Goal: Task Accomplishment & Management: Use online tool/utility

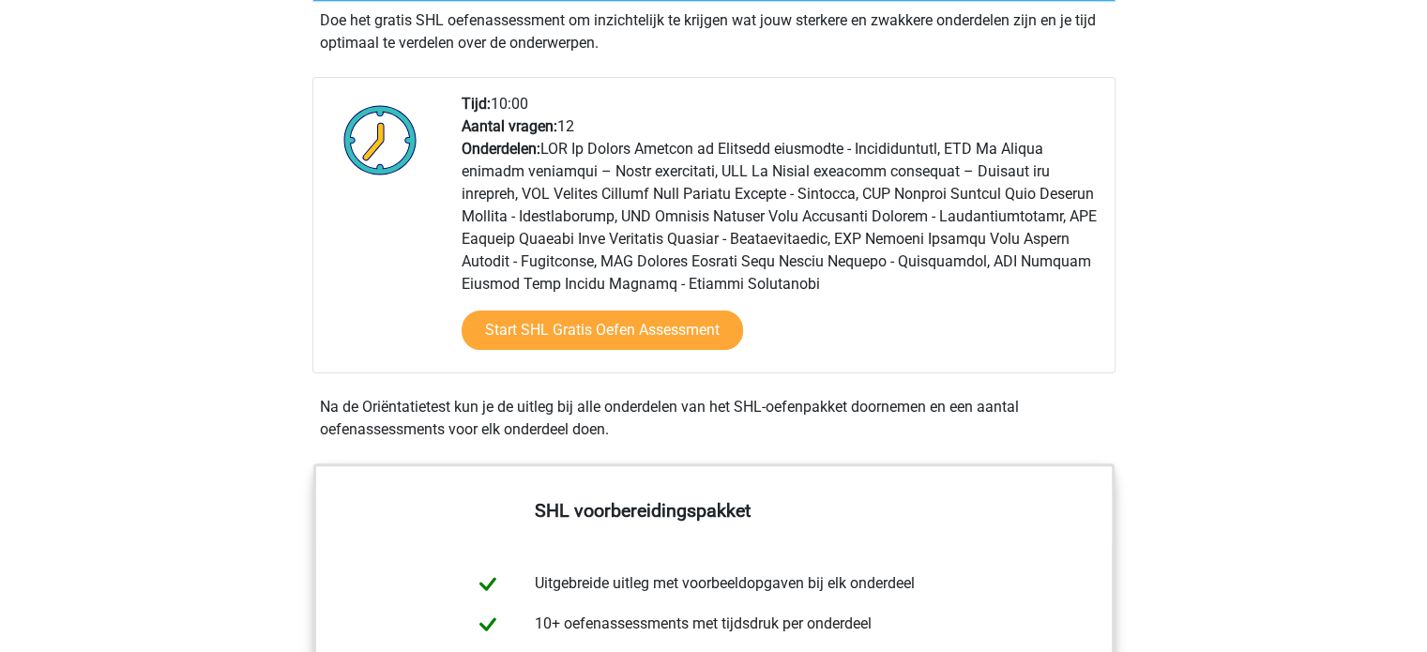
scroll to position [450, 0]
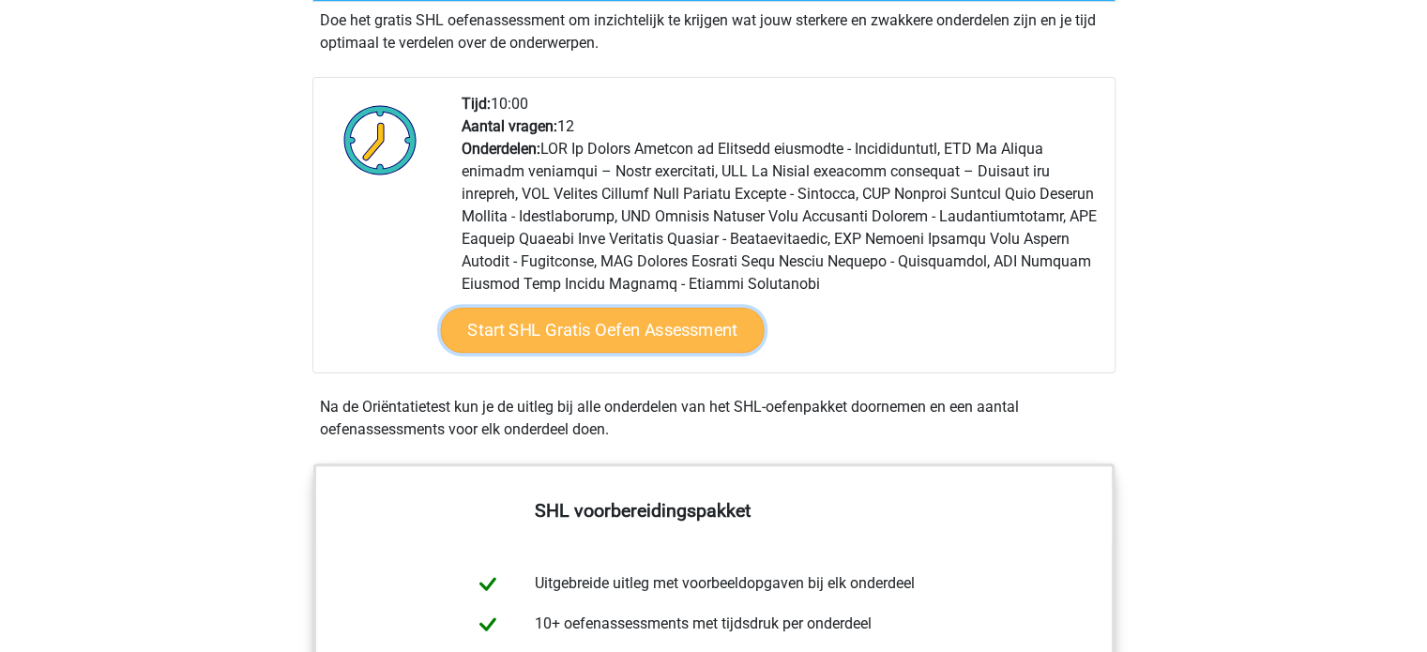
click at [630, 332] on link "Start SHL Gratis Oefen Assessment" at bounding box center [602, 330] width 324 height 45
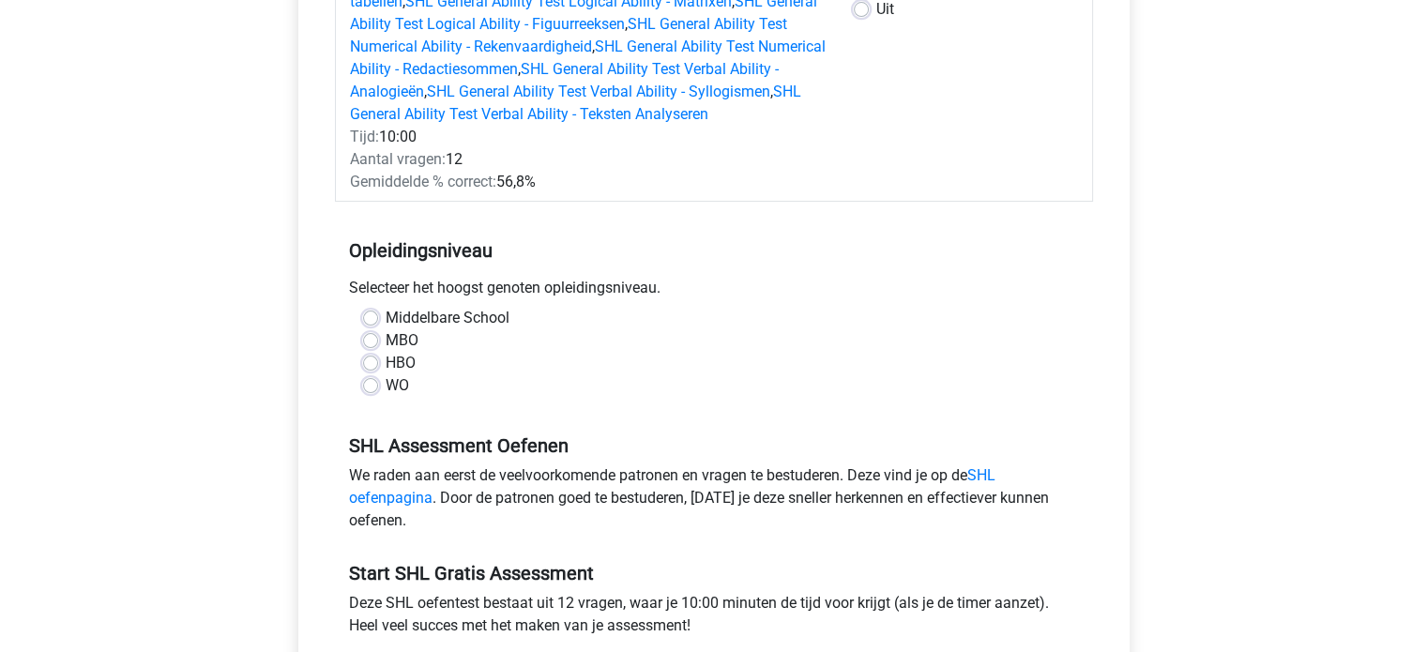
scroll to position [338, 0]
click at [386, 387] on label "WO" at bounding box center [397, 385] width 23 height 23
click at [372, 387] on input "WO" at bounding box center [370, 383] width 15 height 19
radio input "true"
click at [290, 446] on div "SHL Gratis Oefen Assessment Categoriën: SHL On Demand Logisch of Abstract reden…" at bounding box center [713, 293] width 861 height 1014
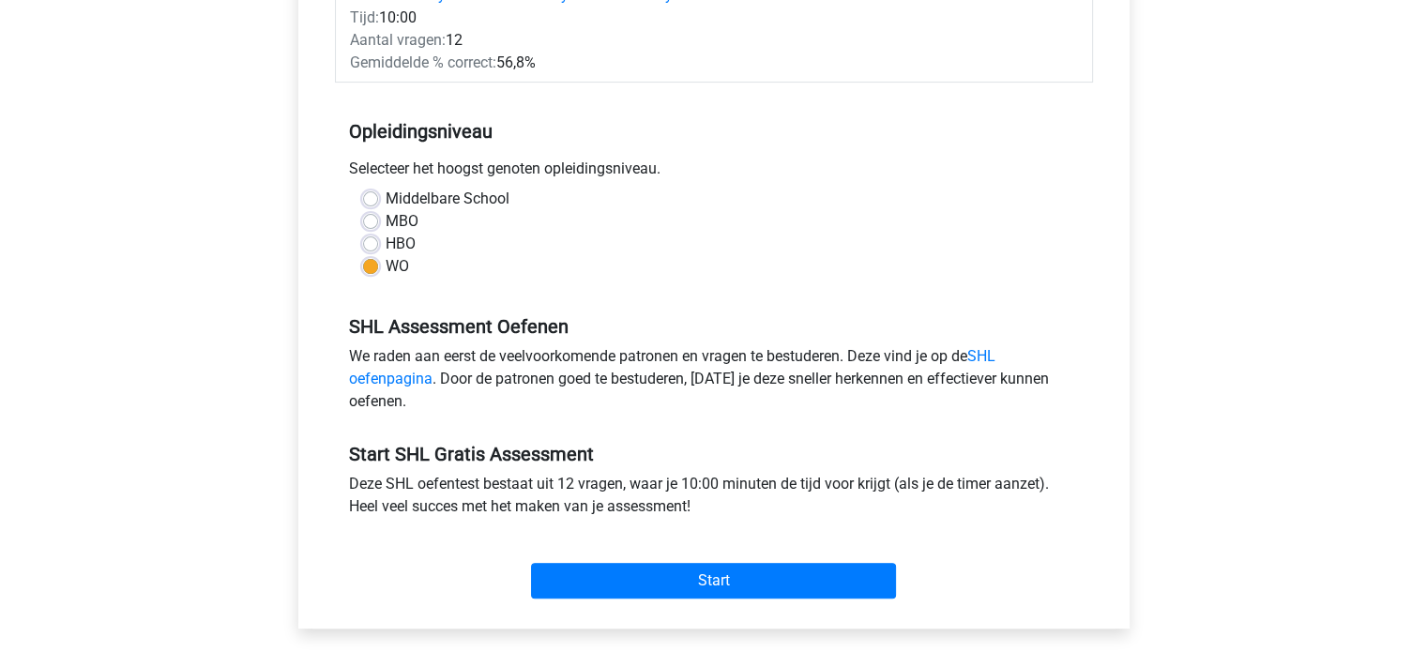
scroll to position [413, 0]
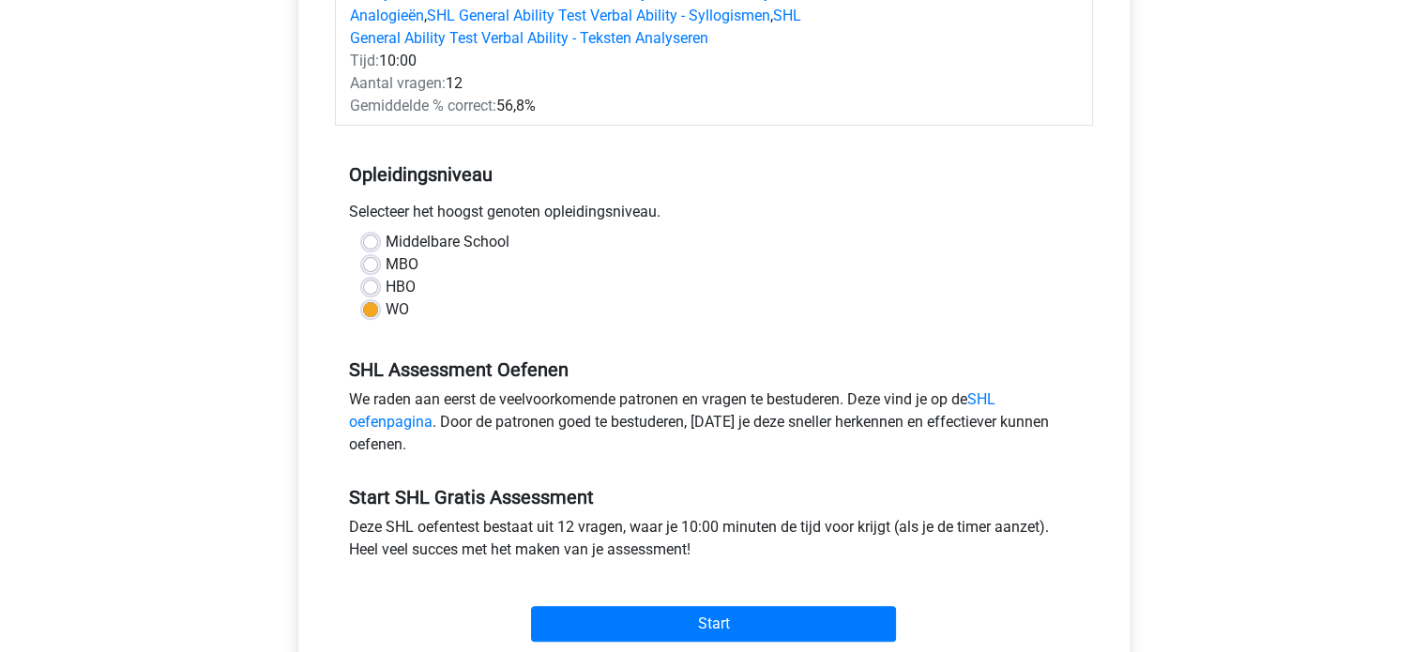
click at [386, 287] on label "HBO" at bounding box center [401, 287] width 30 height 23
click at [368, 287] on input "HBO" at bounding box center [370, 285] width 15 height 19
radio input "true"
click at [386, 310] on label "WO" at bounding box center [397, 309] width 23 height 23
click at [374, 310] on input "WO" at bounding box center [370, 307] width 15 height 19
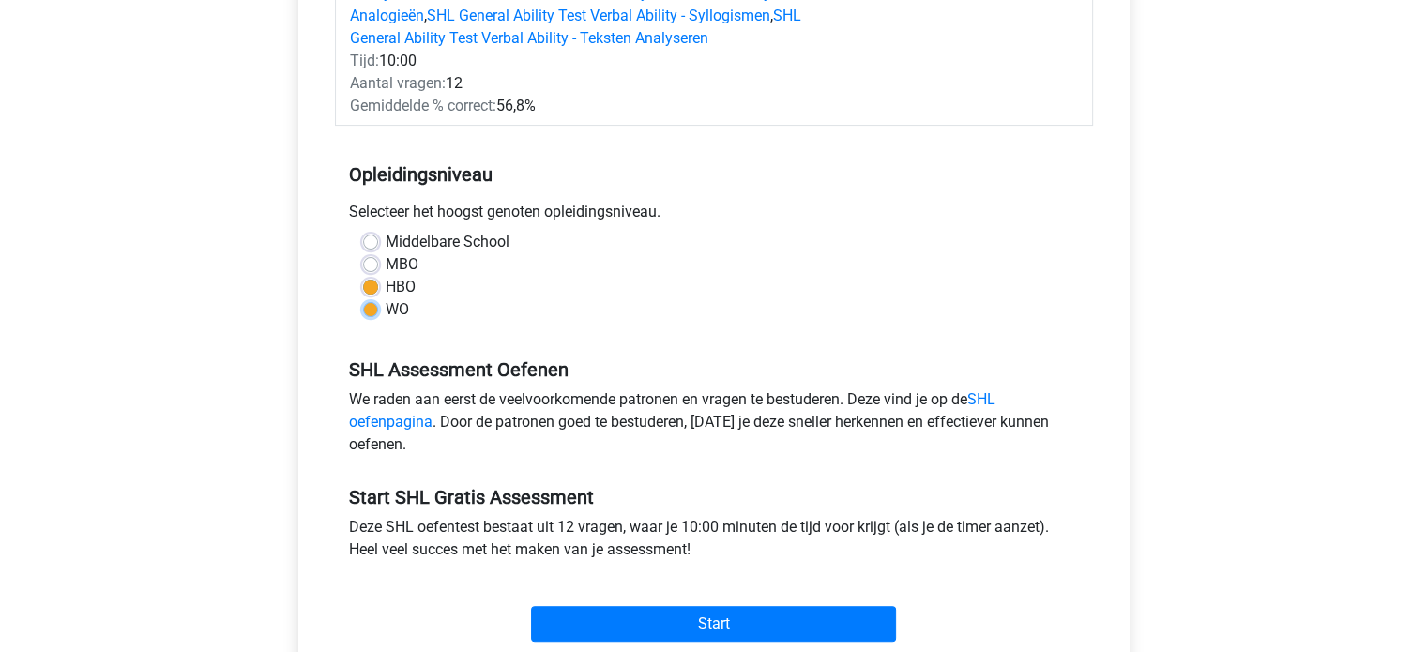
radio input "true"
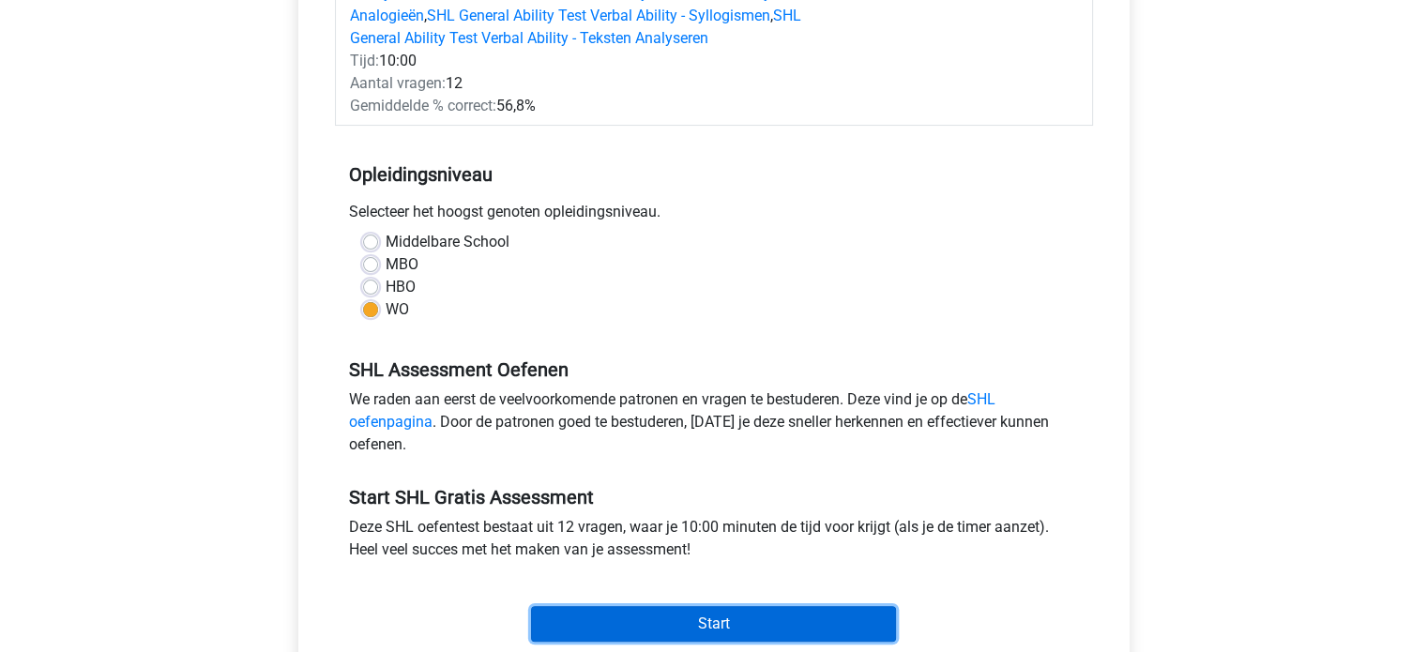
click at [739, 629] on input "Start" at bounding box center [713, 624] width 365 height 36
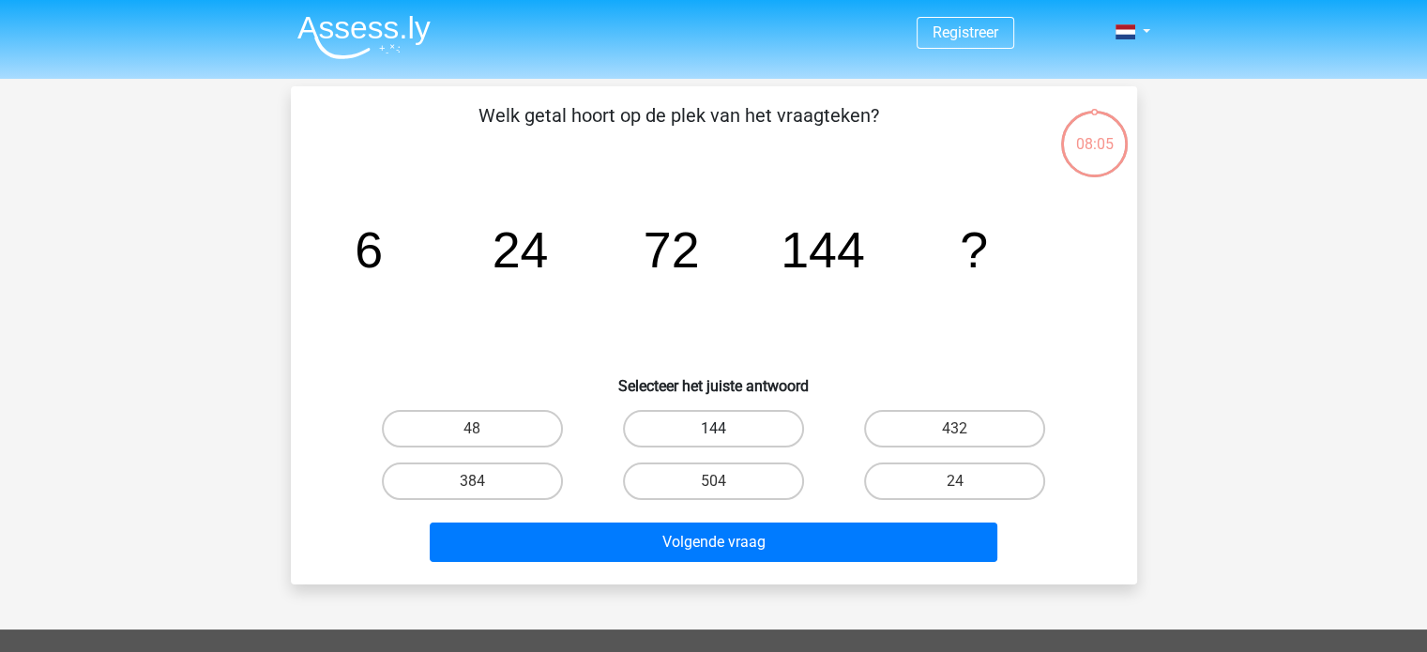
click at [673, 425] on label "144" at bounding box center [713, 429] width 181 height 38
click at [713, 429] on input "144" at bounding box center [719, 435] width 12 height 12
radio input "true"
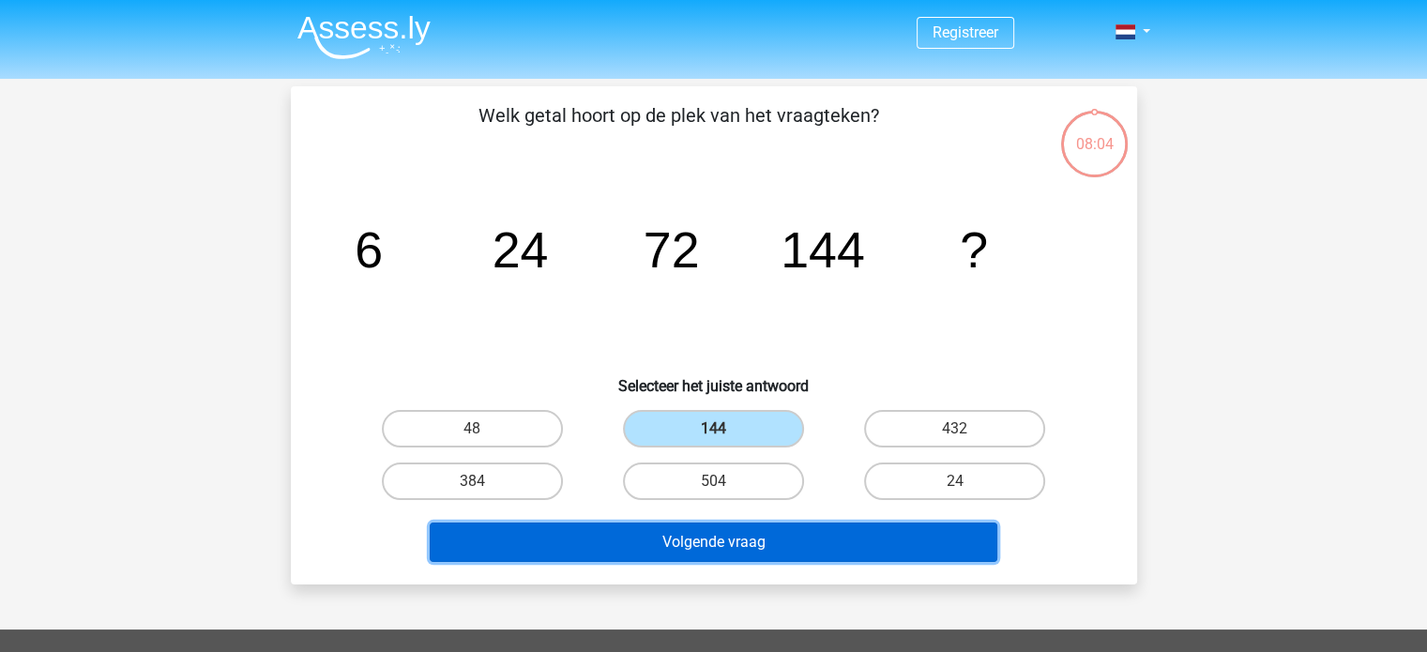
click at [691, 543] on button "Volgende vraag" at bounding box center [714, 542] width 568 height 39
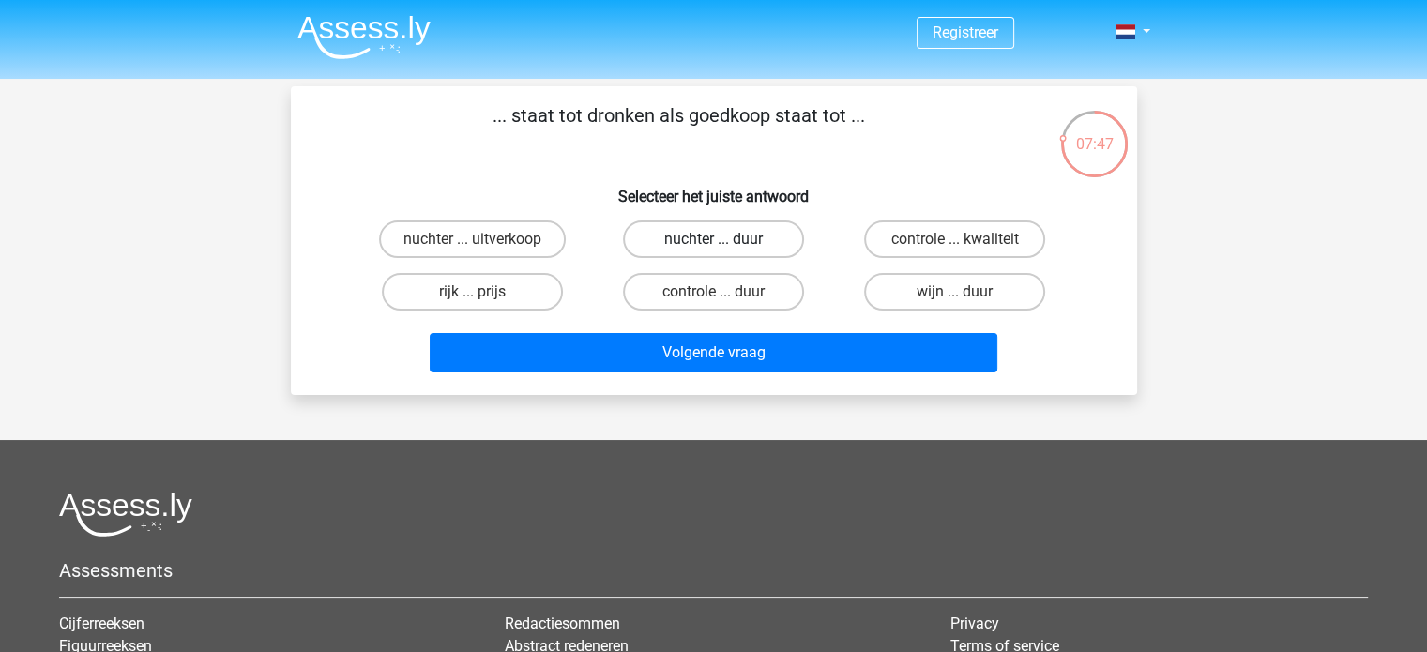
click at [732, 237] on label "nuchter ... duur" at bounding box center [713, 240] width 181 height 38
click at [725, 239] on input "nuchter ... duur" at bounding box center [719, 245] width 12 height 12
radio input "true"
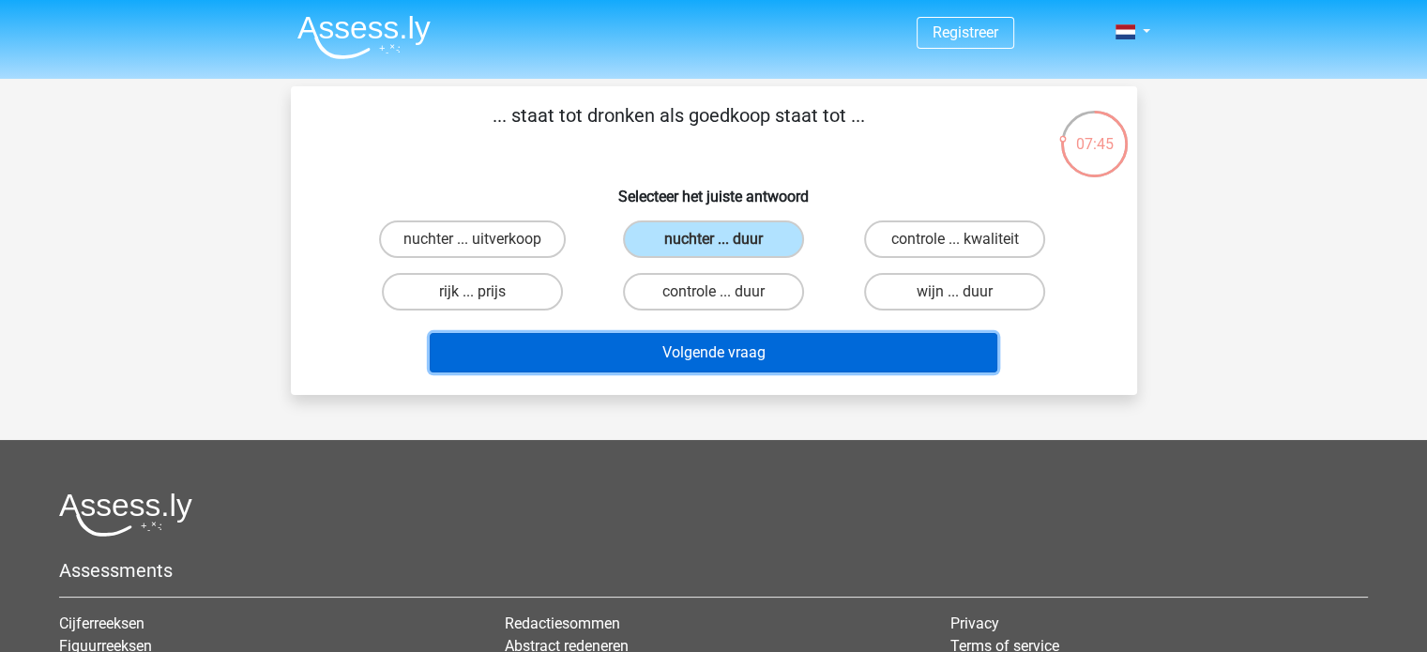
click at [724, 345] on button "Volgende vraag" at bounding box center [714, 352] width 568 height 39
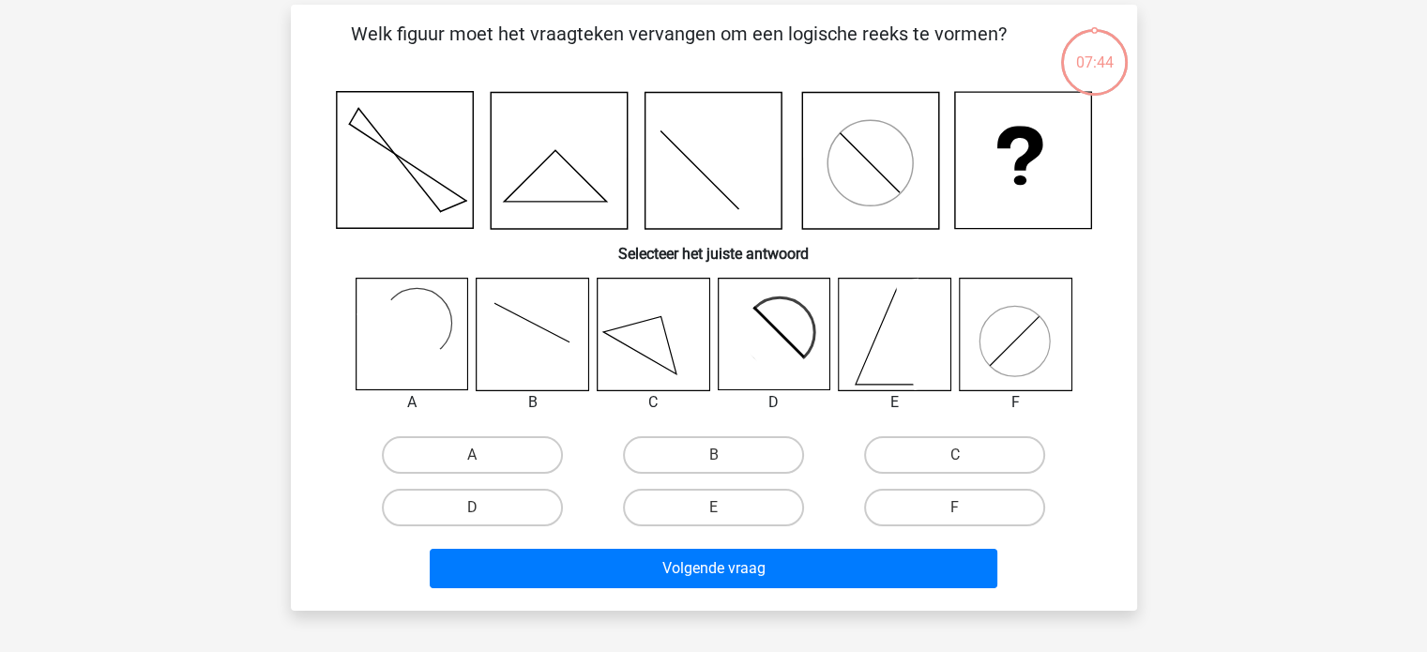
scroll to position [86, 0]
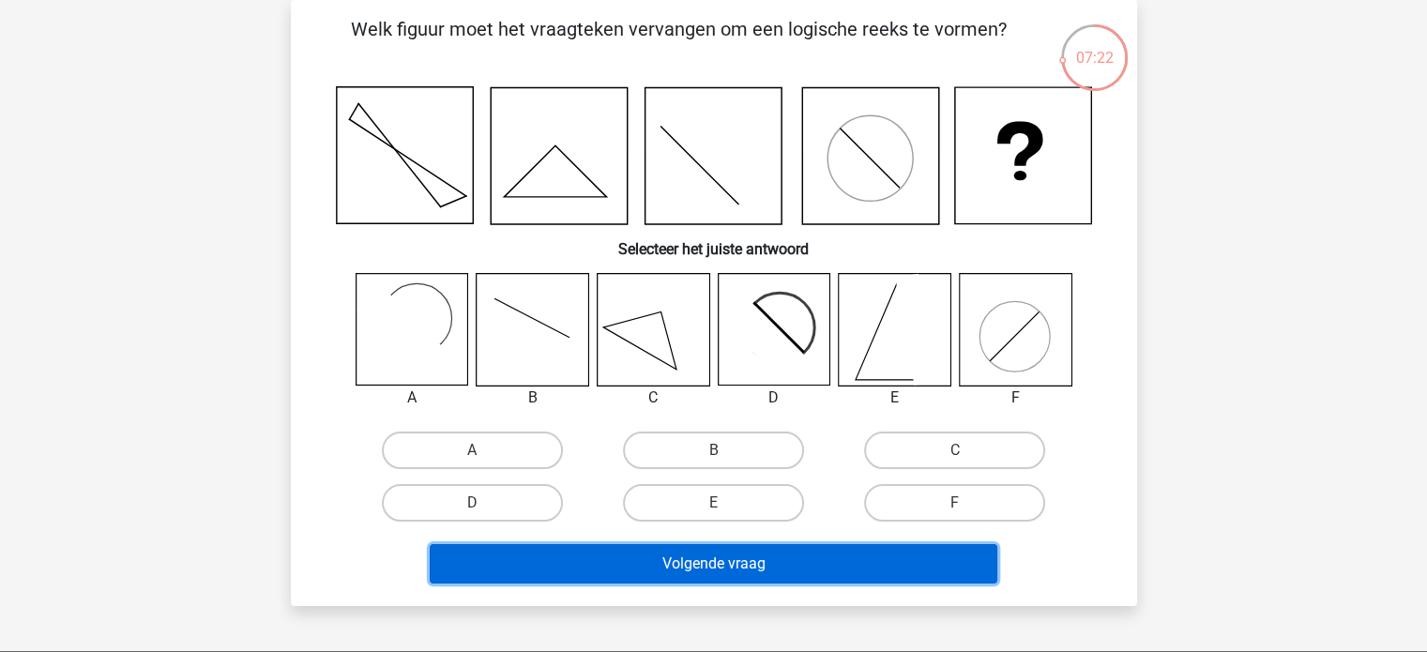
click at [741, 571] on button "Volgende vraag" at bounding box center [714, 563] width 568 height 39
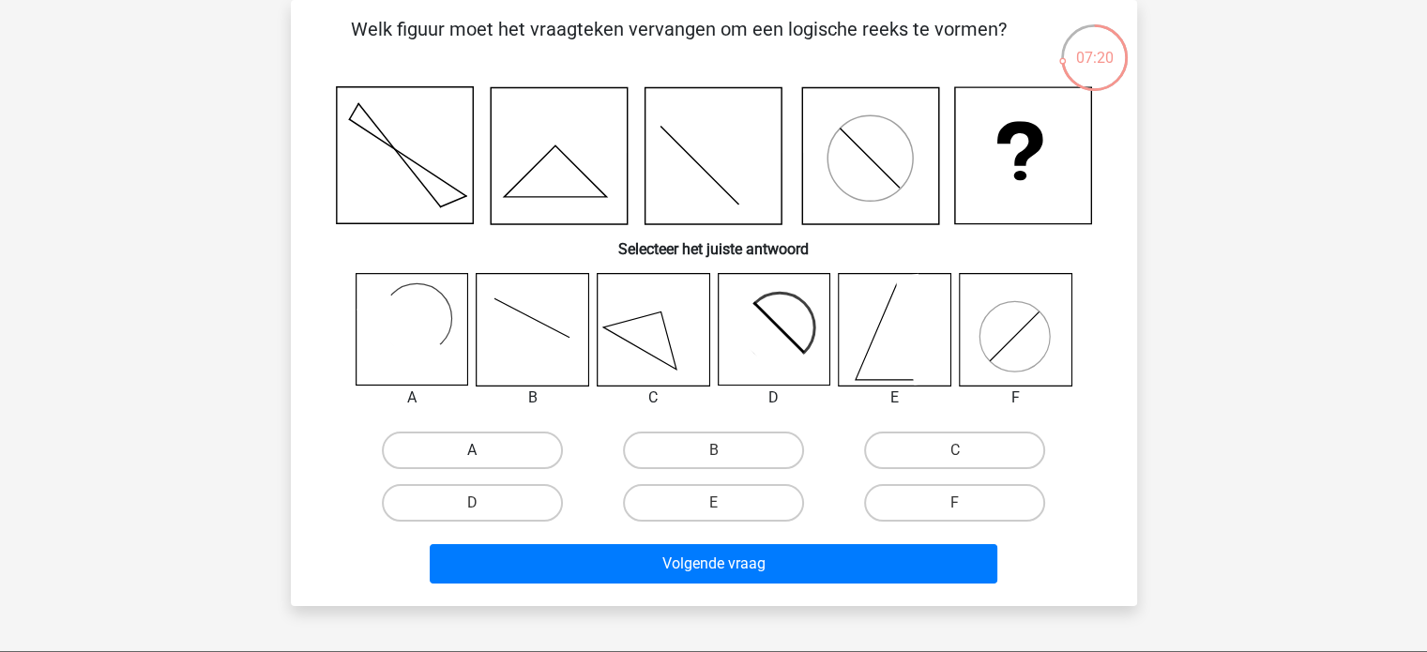
click at [519, 451] on label "A" at bounding box center [472, 451] width 181 height 38
click at [484, 451] on input "A" at bounding box center [478, 456] width 12 height 12
radio input "true"
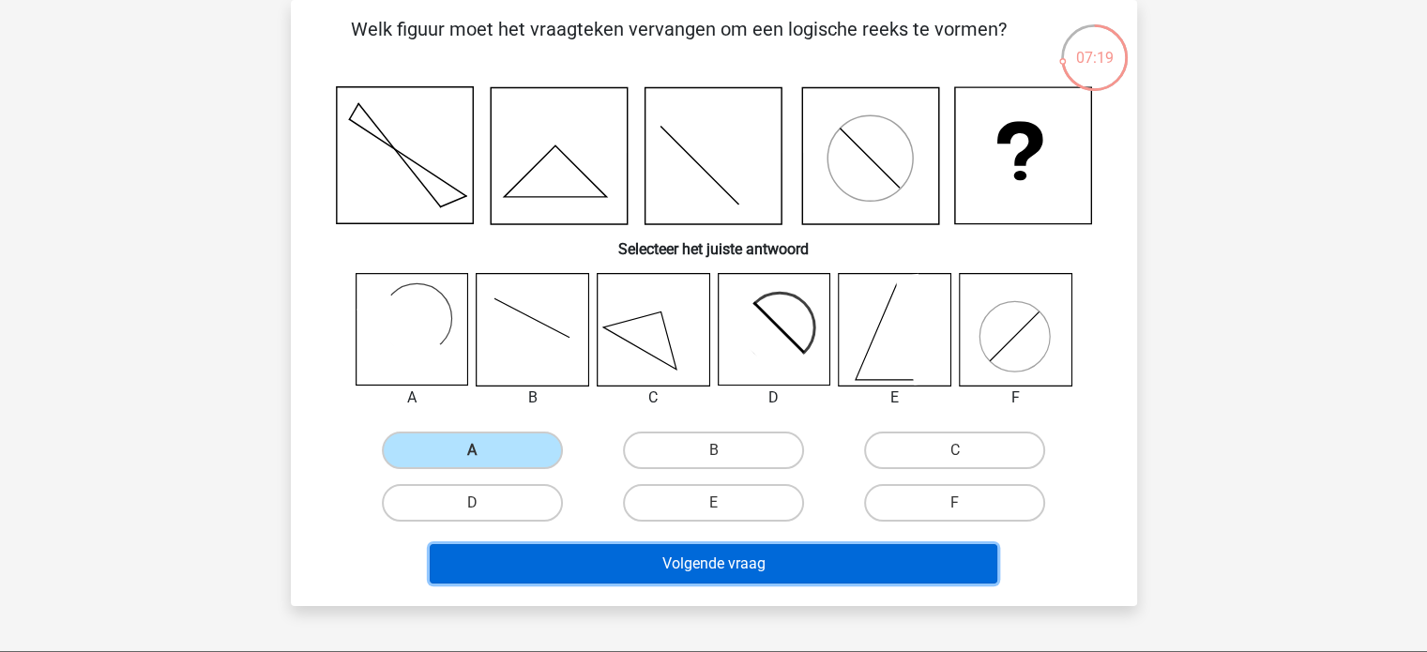
click at [772, 564] on button "Volgende vraag" at bounding box center [714, 563] width 568 height 39
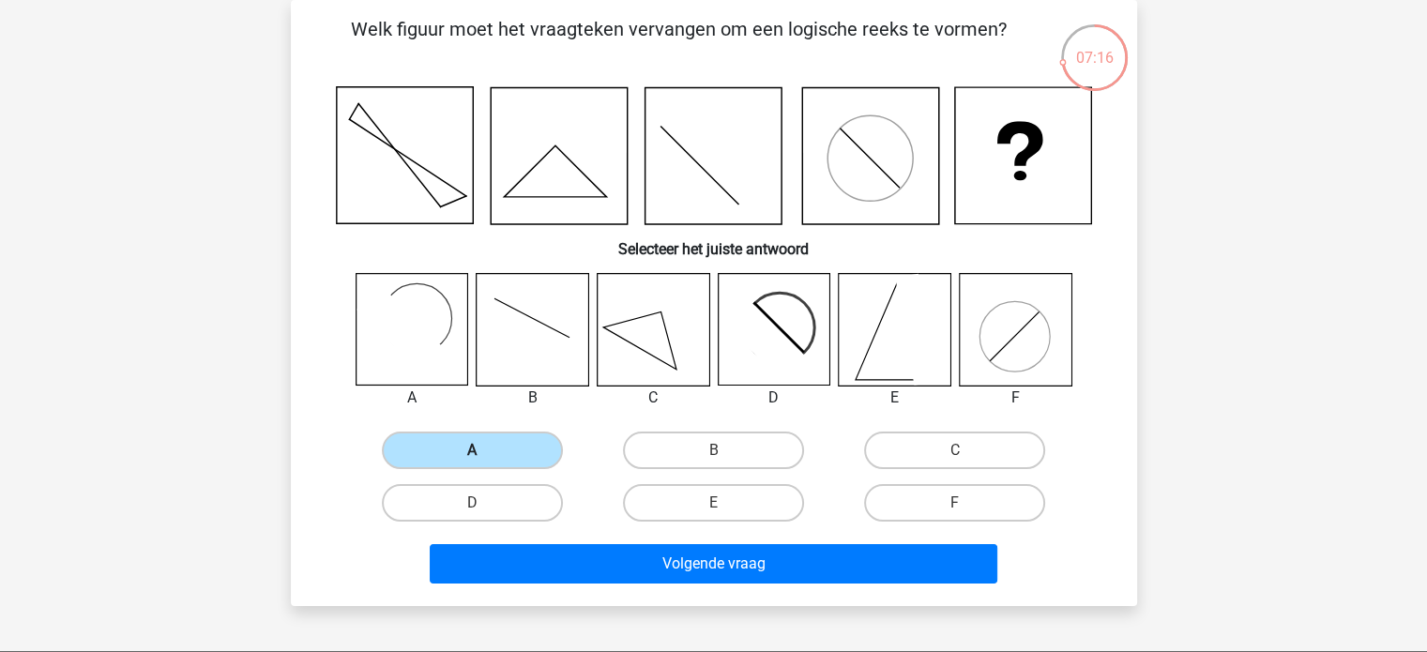
click at [422, 445] on label "A" at bounding box center [472, 451] width 181 height 38
click at [472, 450] on input "A" at bounding box center [478, 456] width 12 height 12
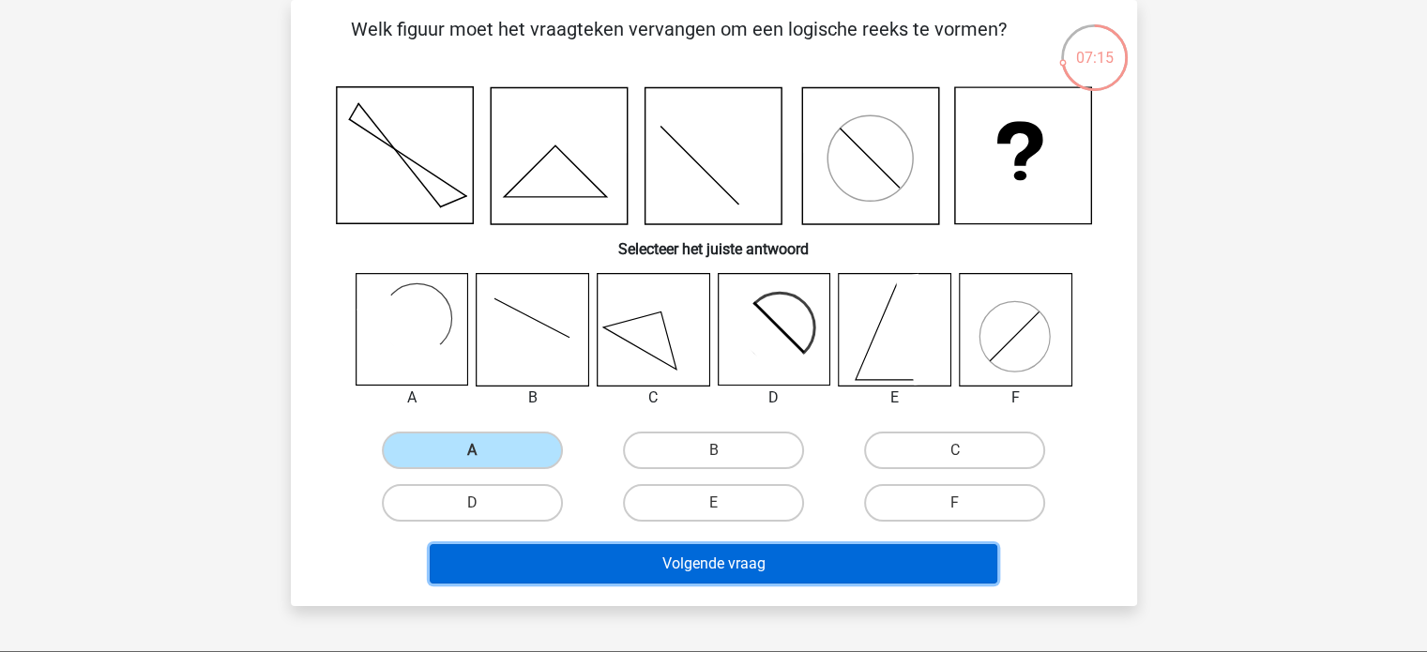
click at [611, 568] on button "Volgende vraag" at bounding box center [714, 563] width 568 height 39
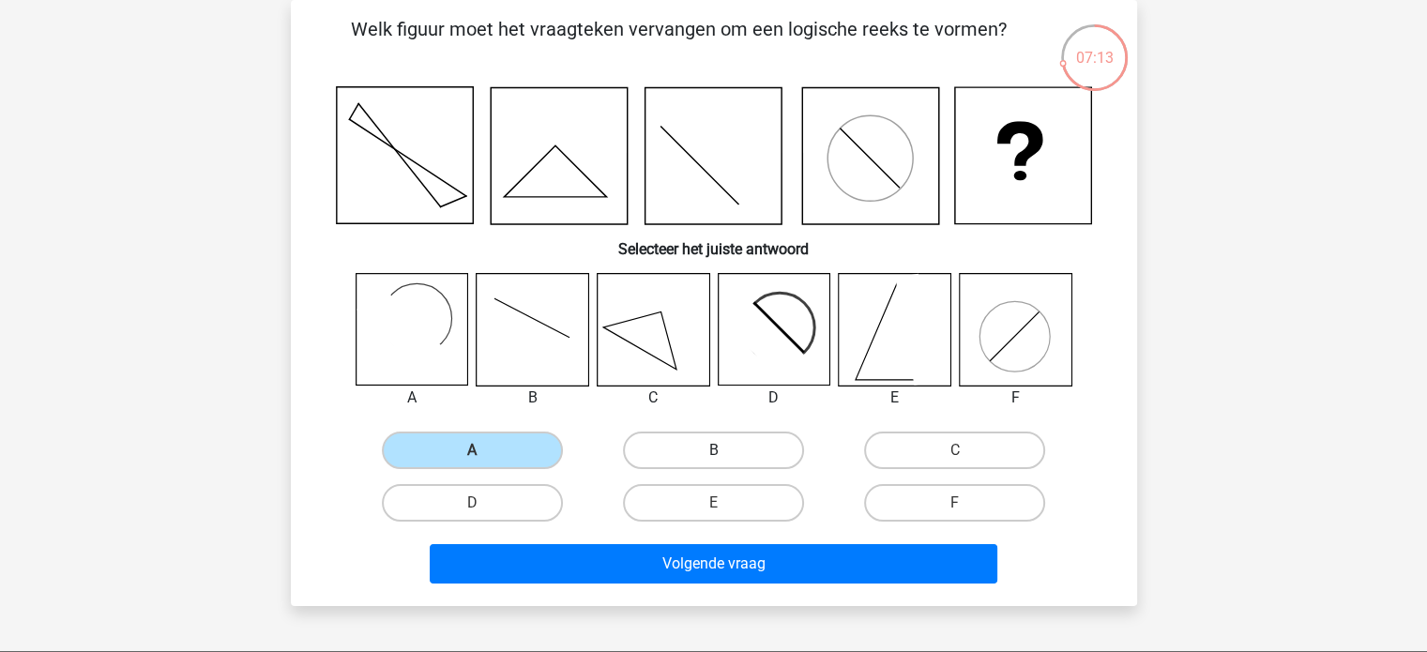
click at [700, 446] on label "B" at bounding box center [713, 451] width 181 height 38
click at [713, 450] on input "B" at bounding box center [719, 456] width 12 height 12
radio input "true"
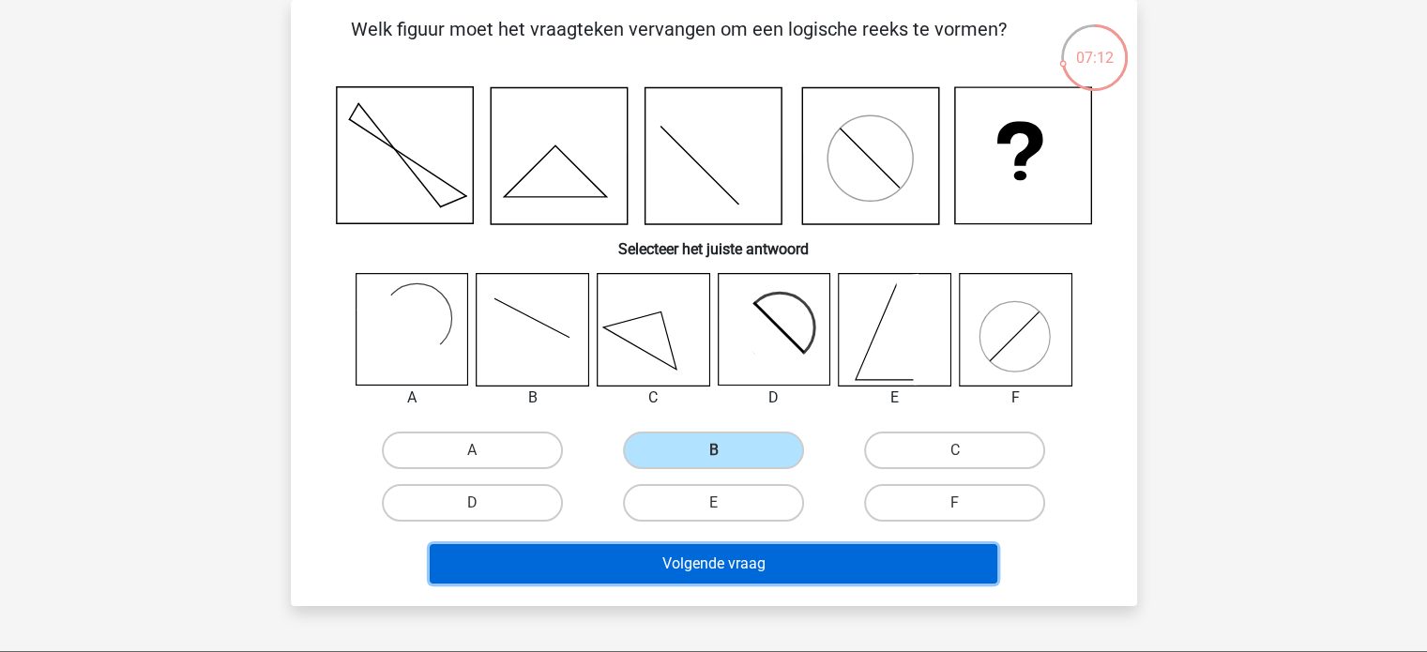
click at [687, 570] on button "Volgende vraag" at bounding box center [714, 563] width 568 height 39
